Goal: Task Accomplishment & Management: Use online tool/utility

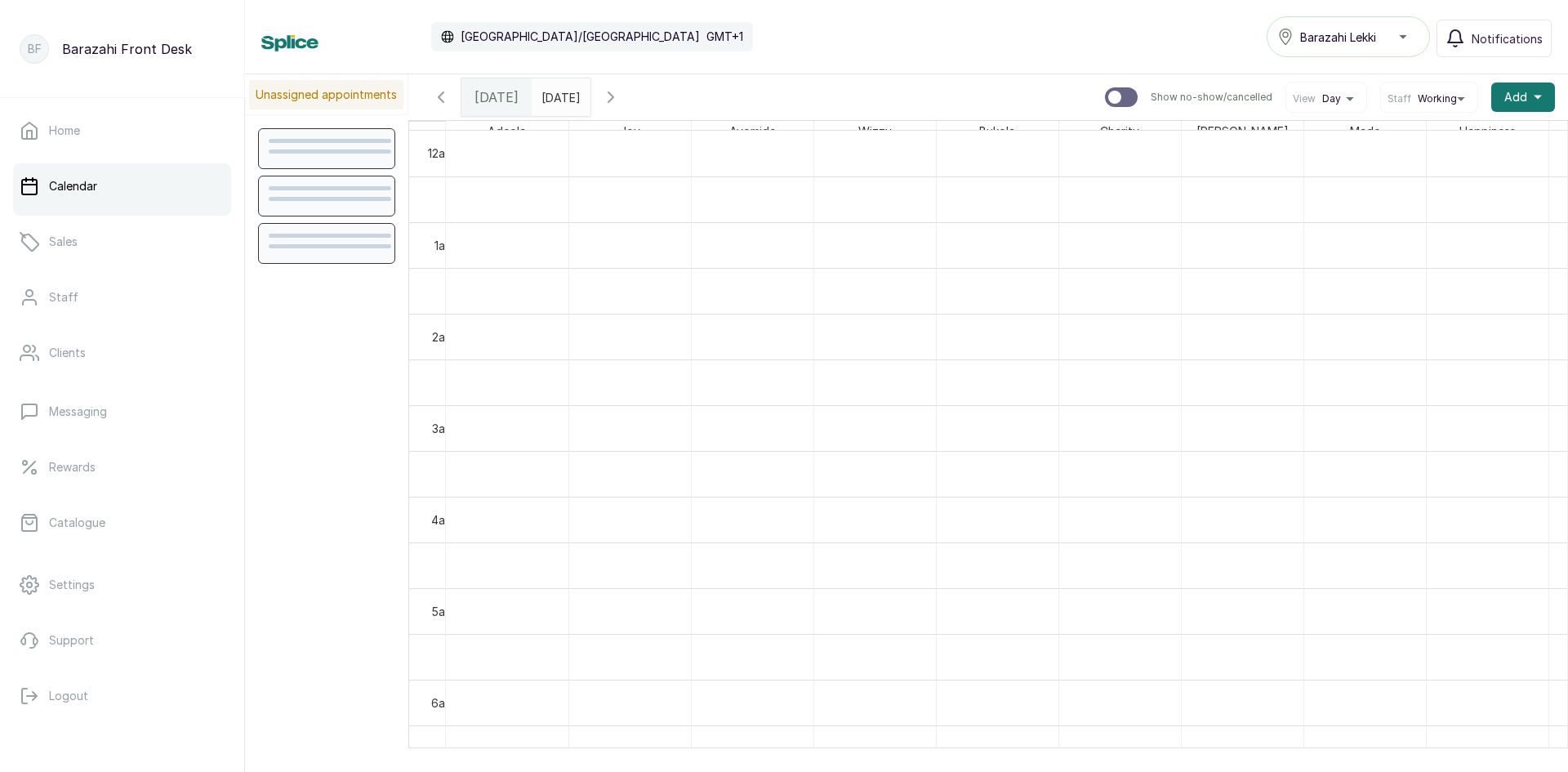
scroll to position [550, 0]
click at [489, 105] on span "[DATE]" at bounding box center [496, 97] width 44 height 20
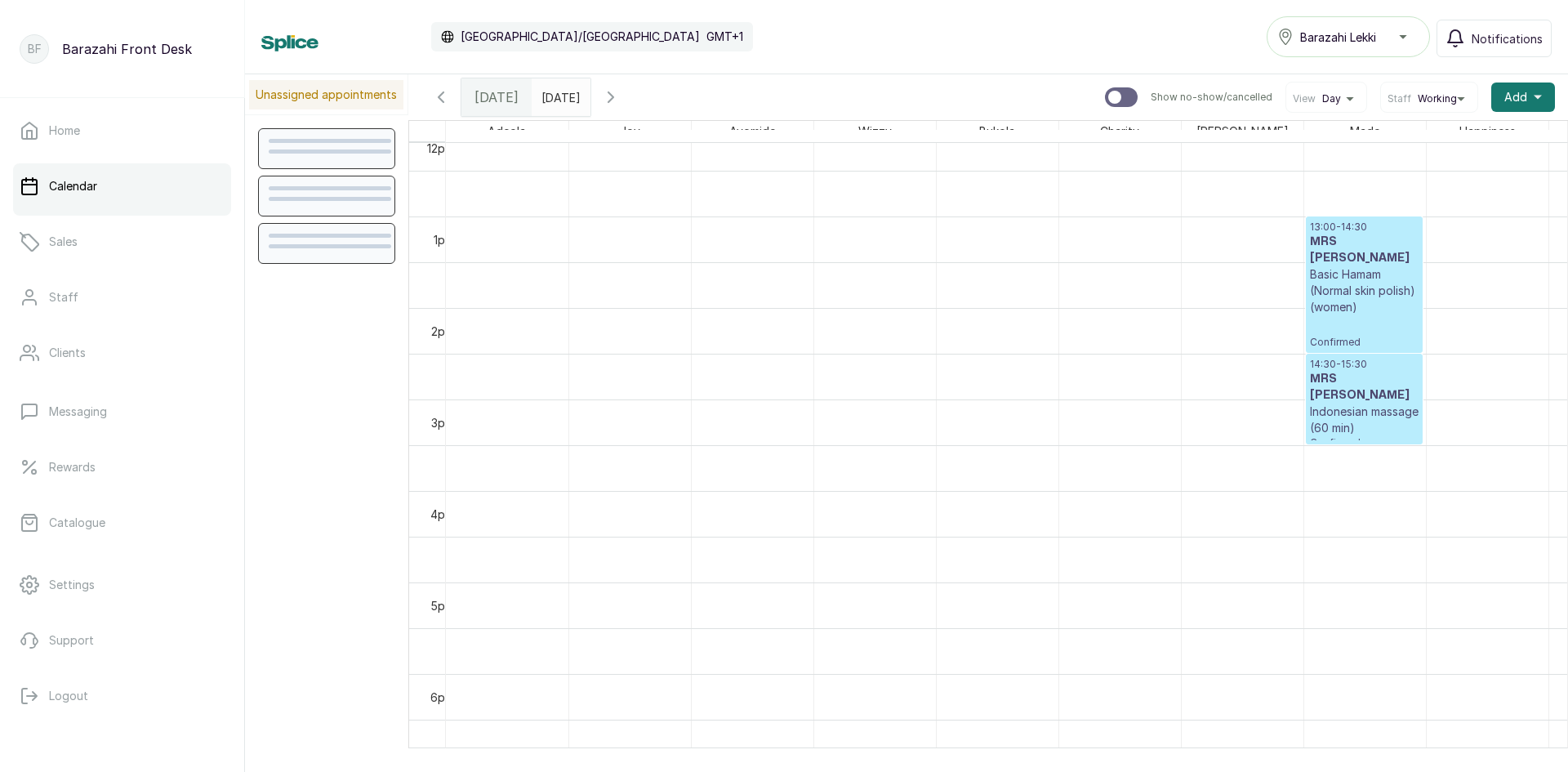
scroll to position [1448, 0]
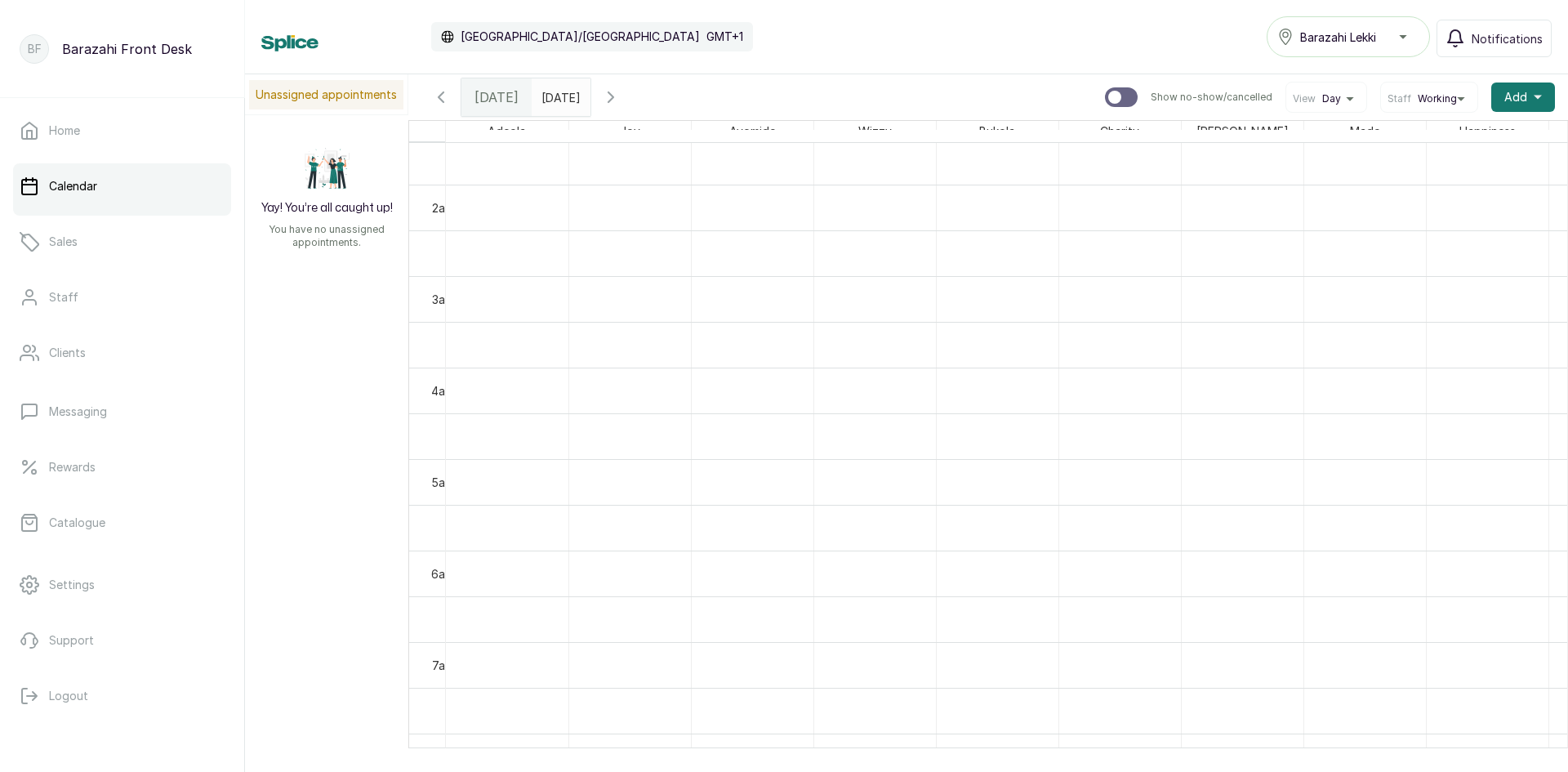
click at [502, 107] on div "[DATE]" at bounding box center [497, 97] width 70 height 38
